Goal: Navigation & Orientation: Find specific page/section

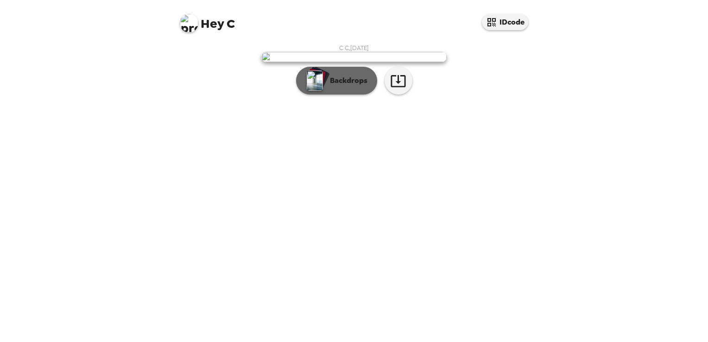
click at [363, 86] on p "Backdrops" at bounding box center [346, 80] width 42 height 11
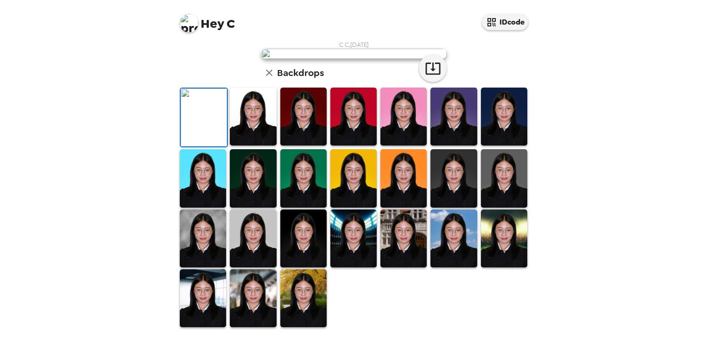
scroll to position [219, 0]
click at [259, 231] on img at bounding box center [253, 238] width 46 height 58
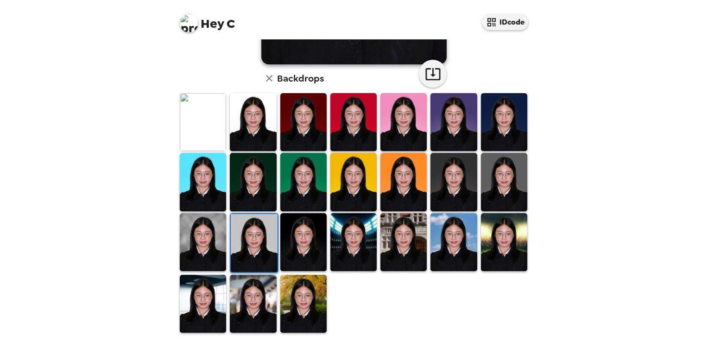
click at [207, 231] on img at bounding box center [203, 242] width 46 height 58
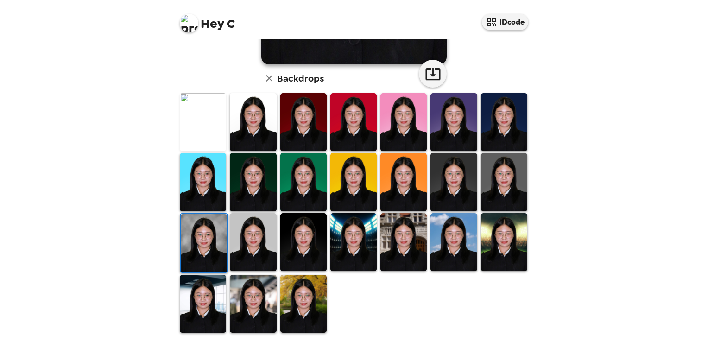
click at [213, 234] on img at bounding box center [204, 243] width 46 height 58
click at [245, 245] on img at bounding box center [253, 242] width 46 height 58
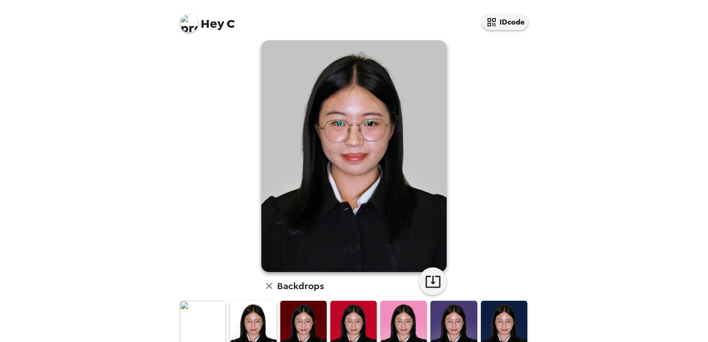
scroll to position [0, 0]
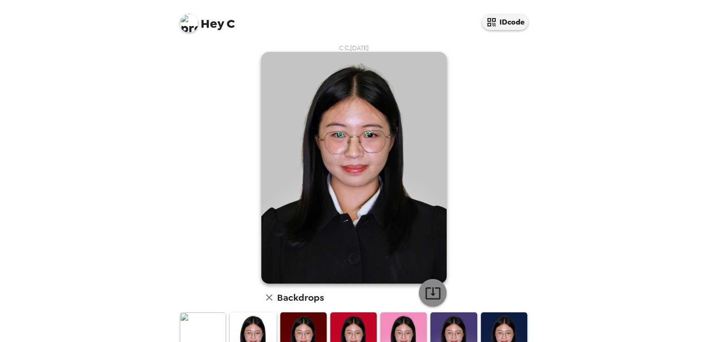
click at [428, 288] on icon "button" at bounding box center [433, 293] width 16 height 16
